Goal: Transaction & Acquisition: Purchase product/service

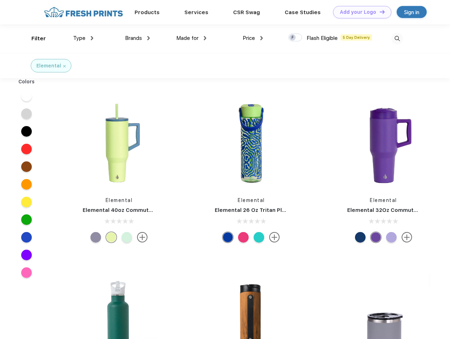
scroll to position [0, 0]
click at [360, 12] on link "Add your Logo Design Tool" at bounding box center [362, 12] width 58 height 12
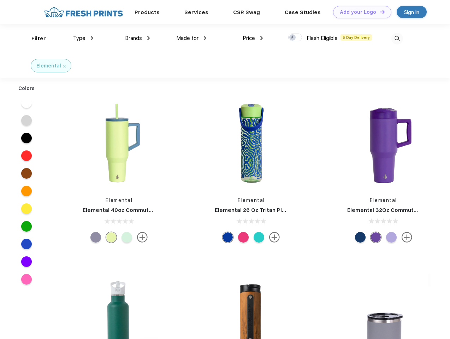
click at [0, 0] on div "Design Tool" at bounding box center [0, 0] width 0 height 0
click at [379, 12] on link "Add your Logo Design Tool" at bounding box center [362, 12] width 58 height 12
click at [34, 39] on div "Filter" at bounding box center [38, 39] width 14 height 8
click at [83, 38] on span "Type" at bounding box center [79, 38] width 12 height 6
click at [138, 38] on span "Brands" at bounding box center [133, 38] width 17 height 6
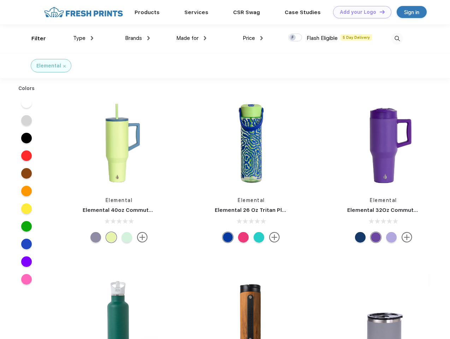
click at [192, 38] on span "Made for" at bounding box center [187, 38] width 22 height 6
click at [253, 38] on span "Price" at bounding box center [249, 38] width 12 height 6
click at [296, 38] on div at bounding box center [296, 38] width 14 height 8
click at [293, 38] on input "checkbox" at bounding box center [291, 35] width 5 height 5
click at [397, 39] on img at bounding box center [398, 39] width 12 height 12
